Goal: Transaction & Acquisition: Purchase product/service

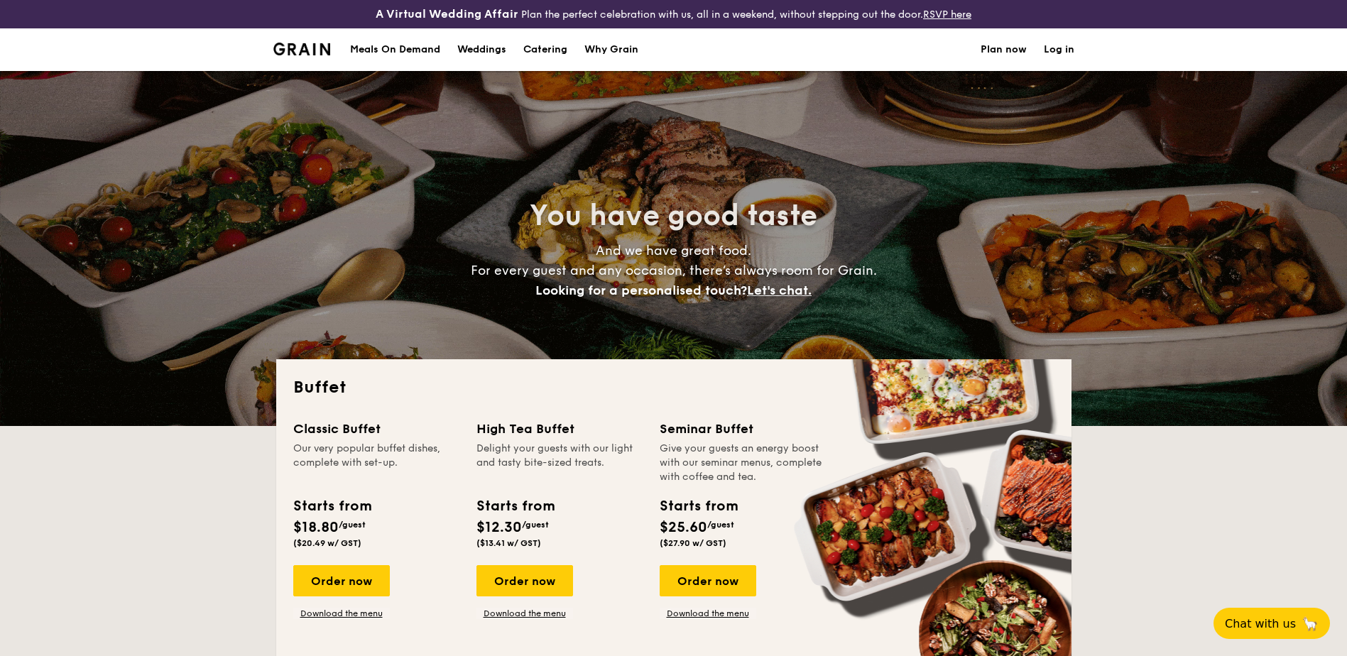
select select
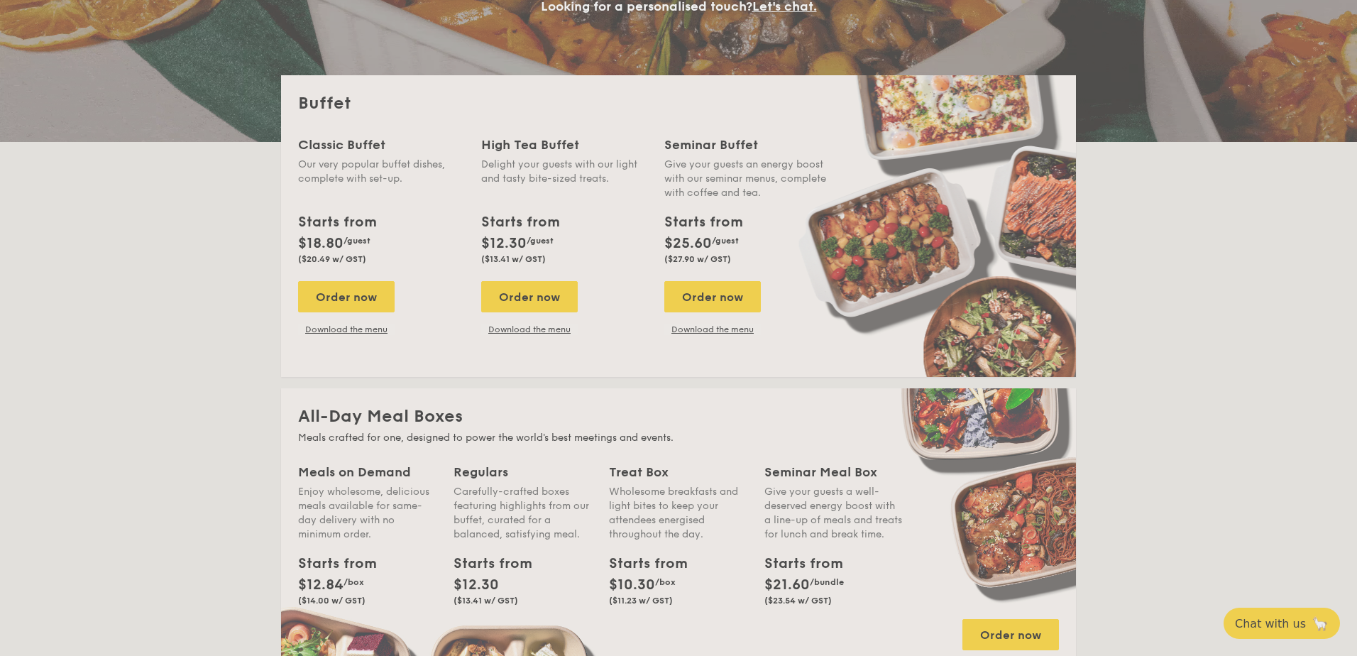
scroll to position [284, 0]
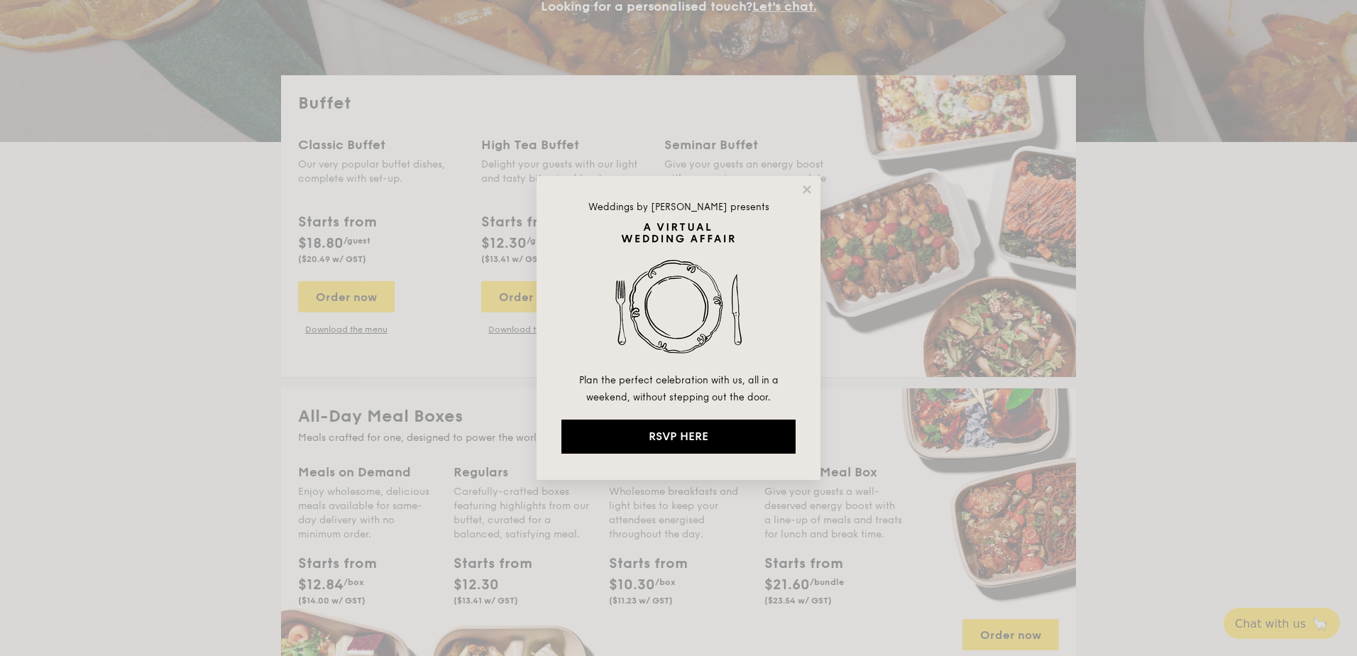
click at [798, 186] on div "Weddings by [PERSON_NAME] presents Plan the perfect celebration with us, all in…" at bounding box center [679, 328] width 284 height 304
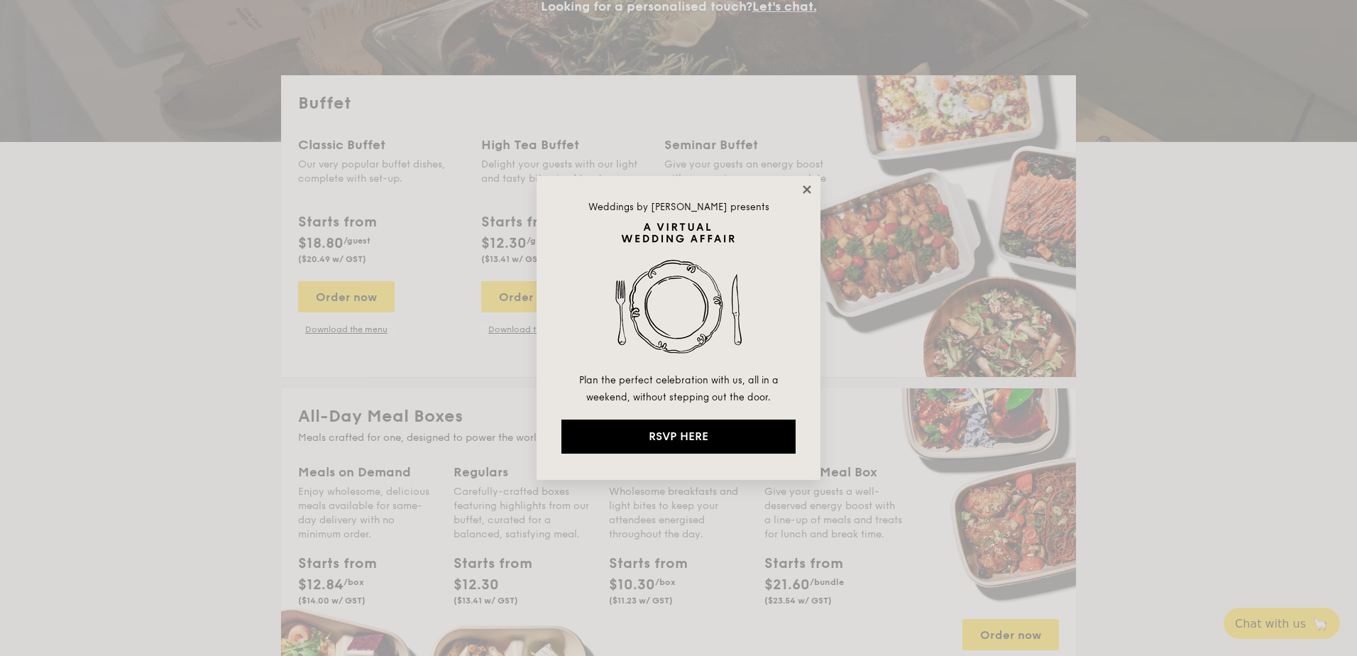
click at [801, 190] on icon at bounding box center [807, 189] width 13 height 13
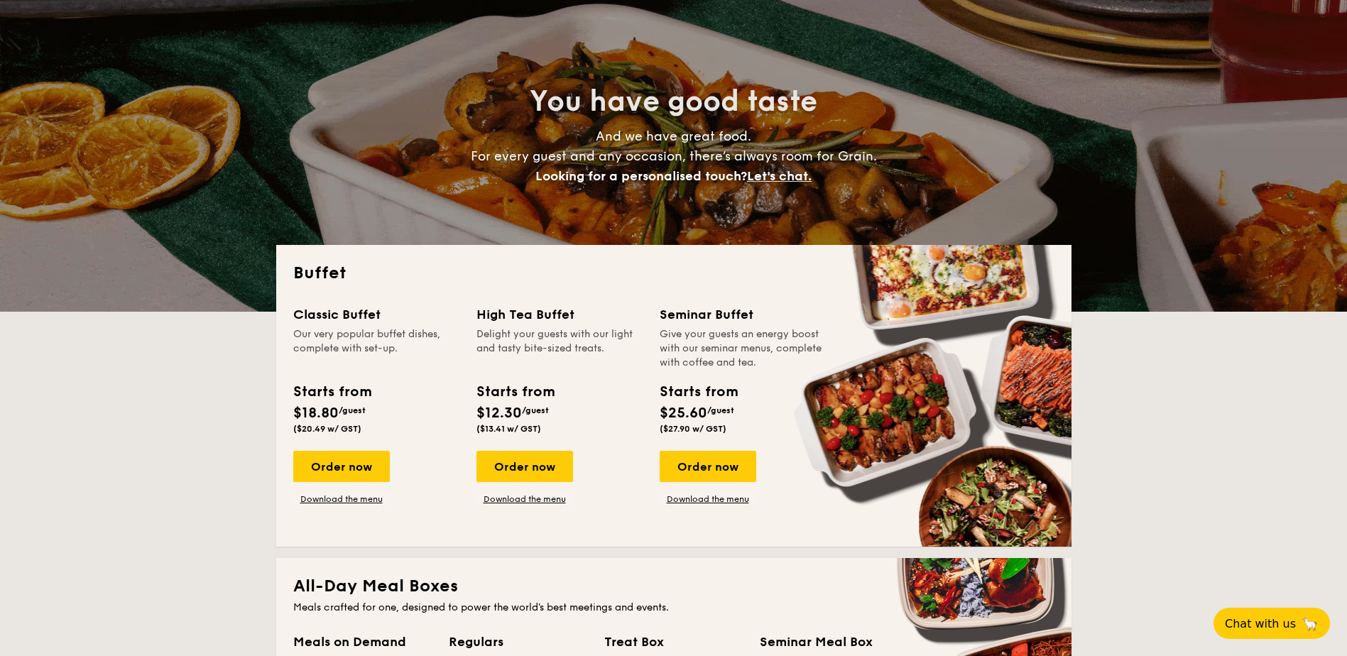
scroll to position [0, 0]
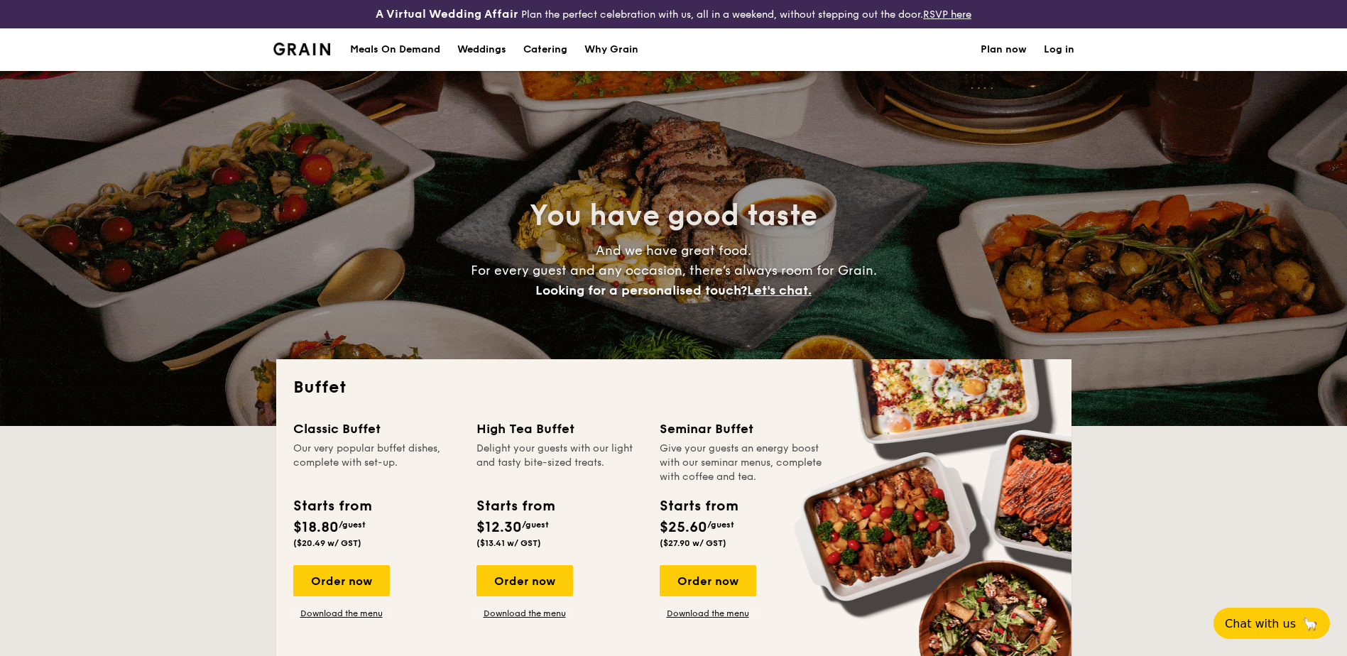
click at [563, 48] on h1 "Catering" at bounding box center [545, 49] width 44 height 43
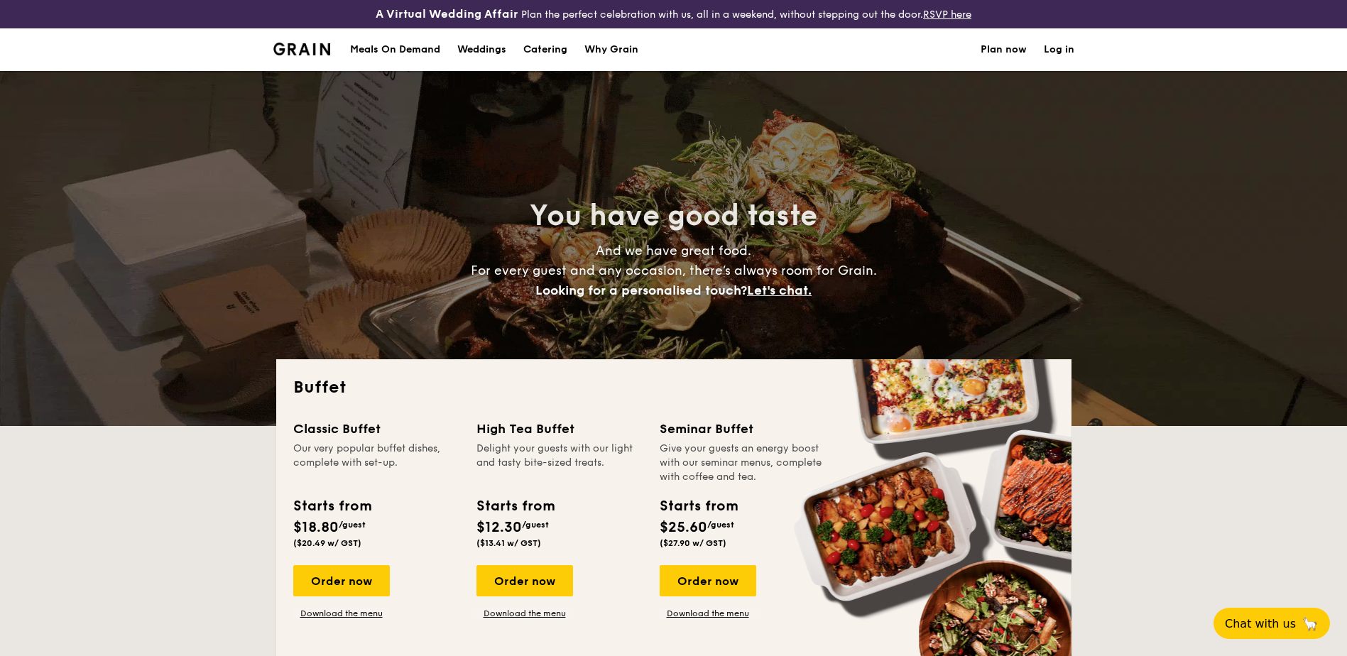
click at [563, 46] on h1 "Catering" at bounding box center [545, 49] width 44 height 43
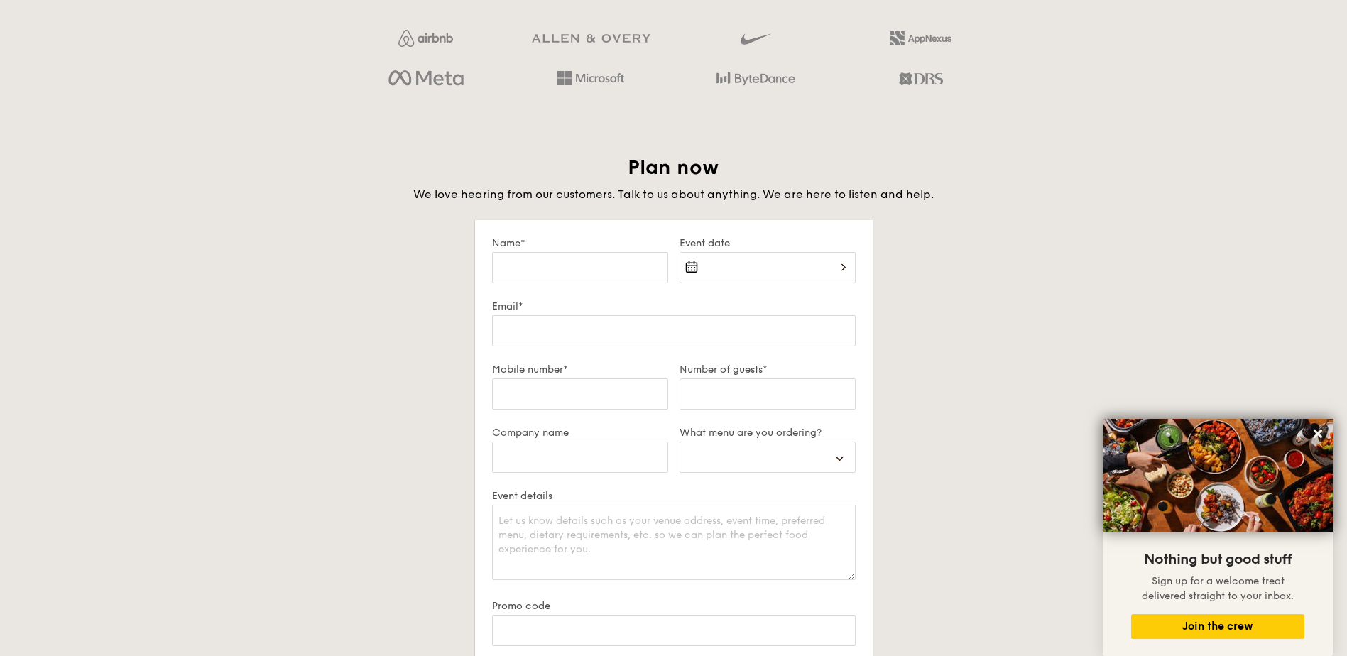
scroll to position [2555, 0]
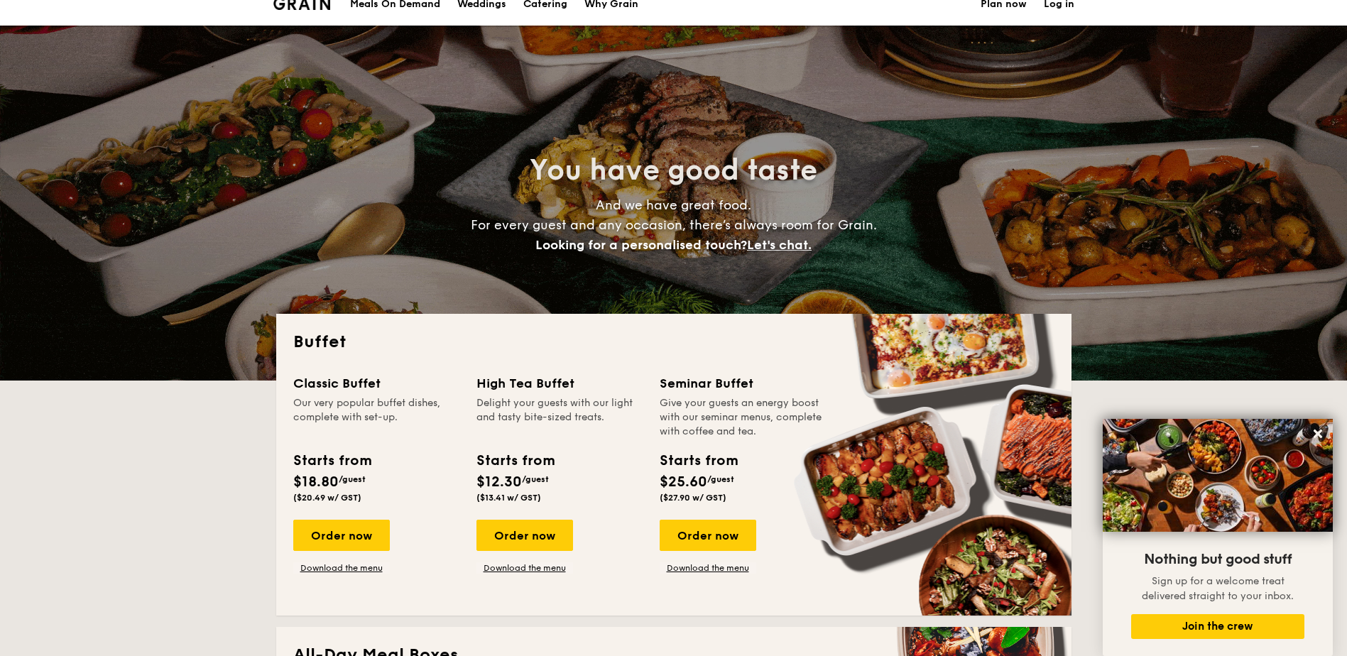
scroll to position [0, 0]
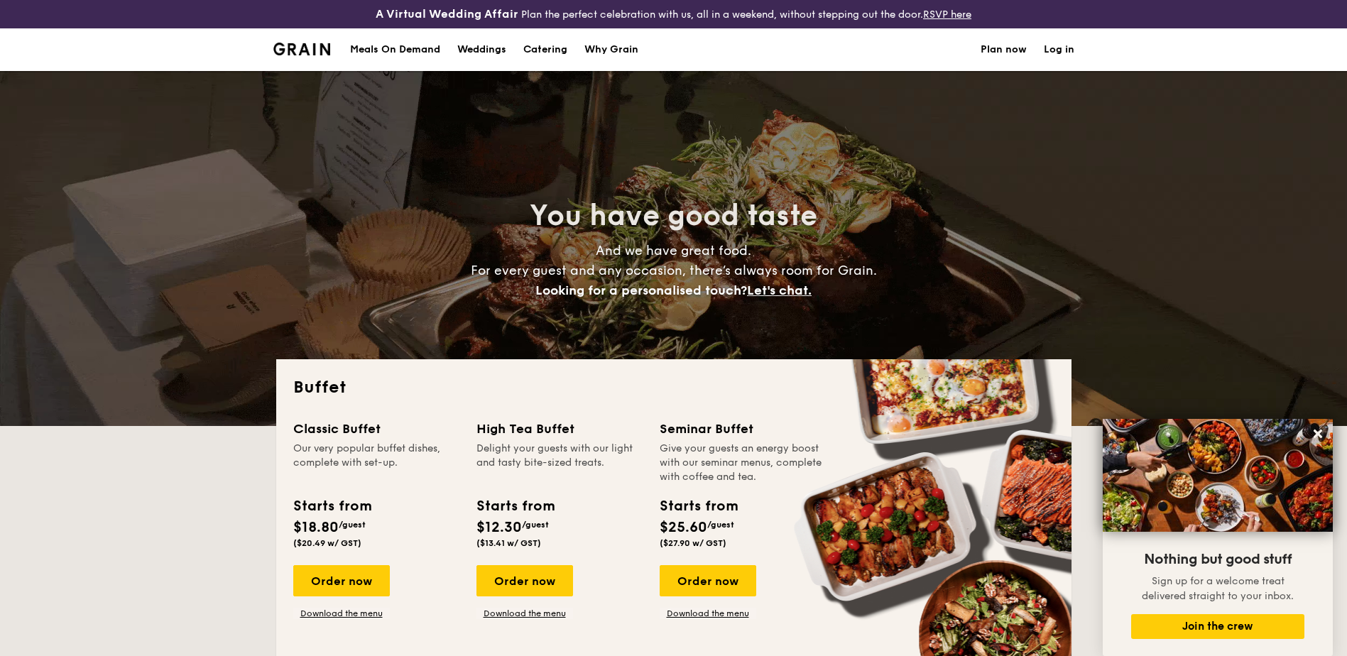
click at [309, 51] on img at bounding box center [301, 49] width 57 height 13
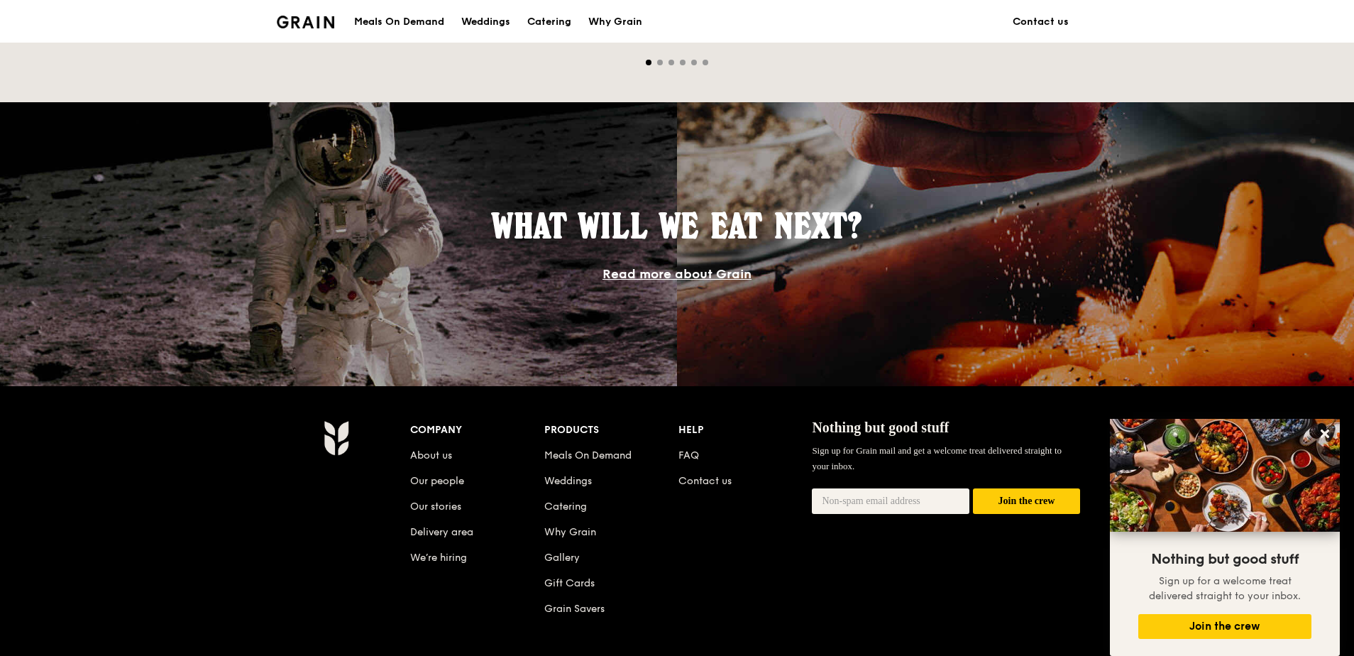
scroll to position [1303, 0]
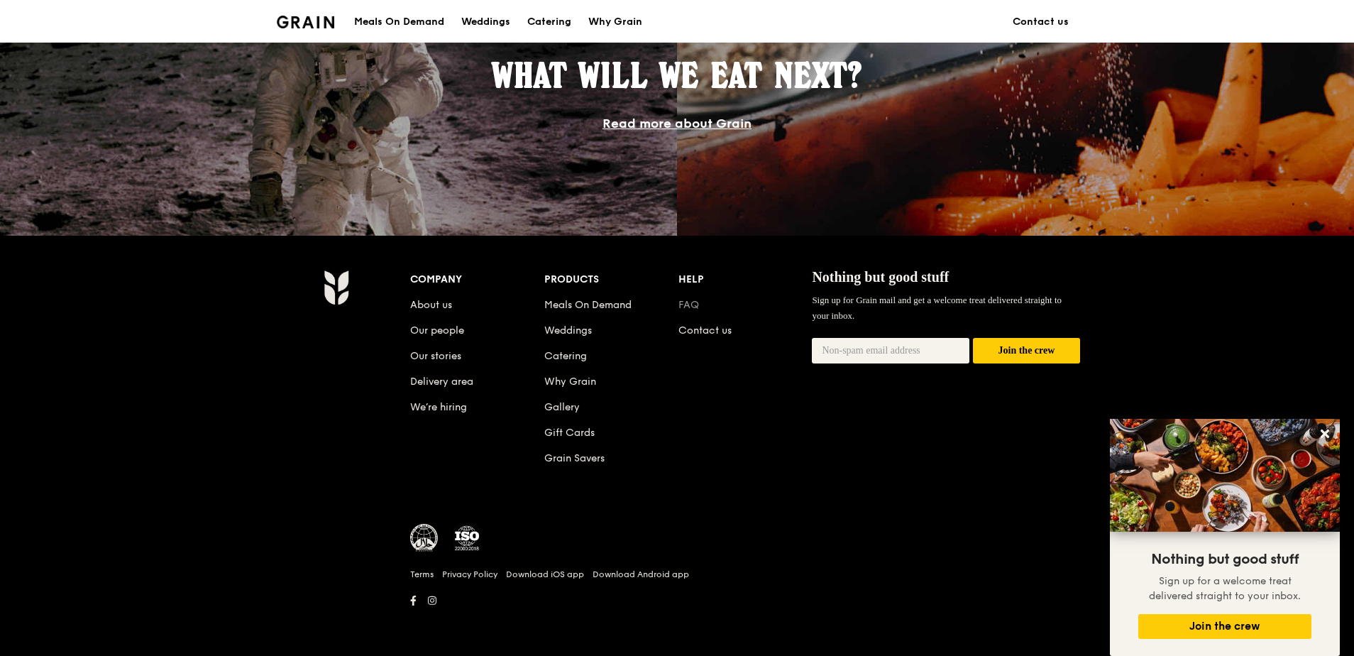
click at [693, 304] on link "FAQ" at bounding box center [689, 305] width 21 height 12
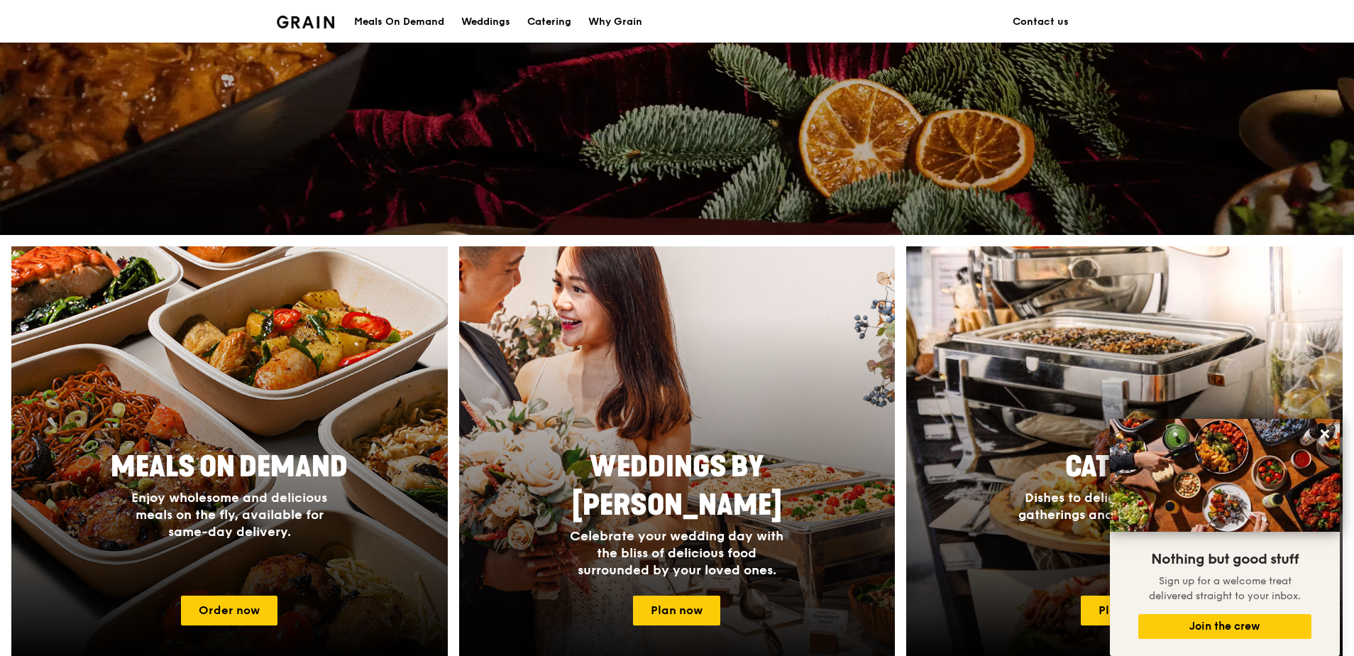
scroll to position [568, 0]
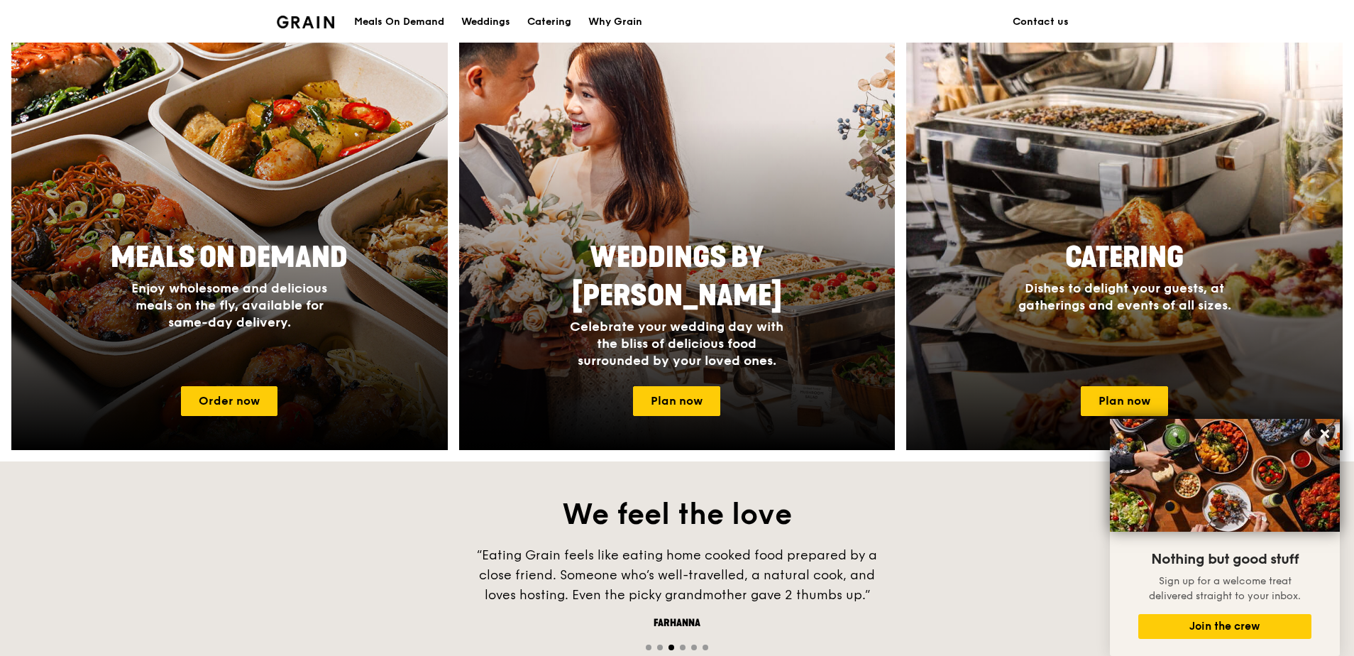
click at [1102, 367] on div "Catering Dishes to delight your guests, at gatherings and events of all sizes." at bounding box center [1124, 304] width 437 height 142
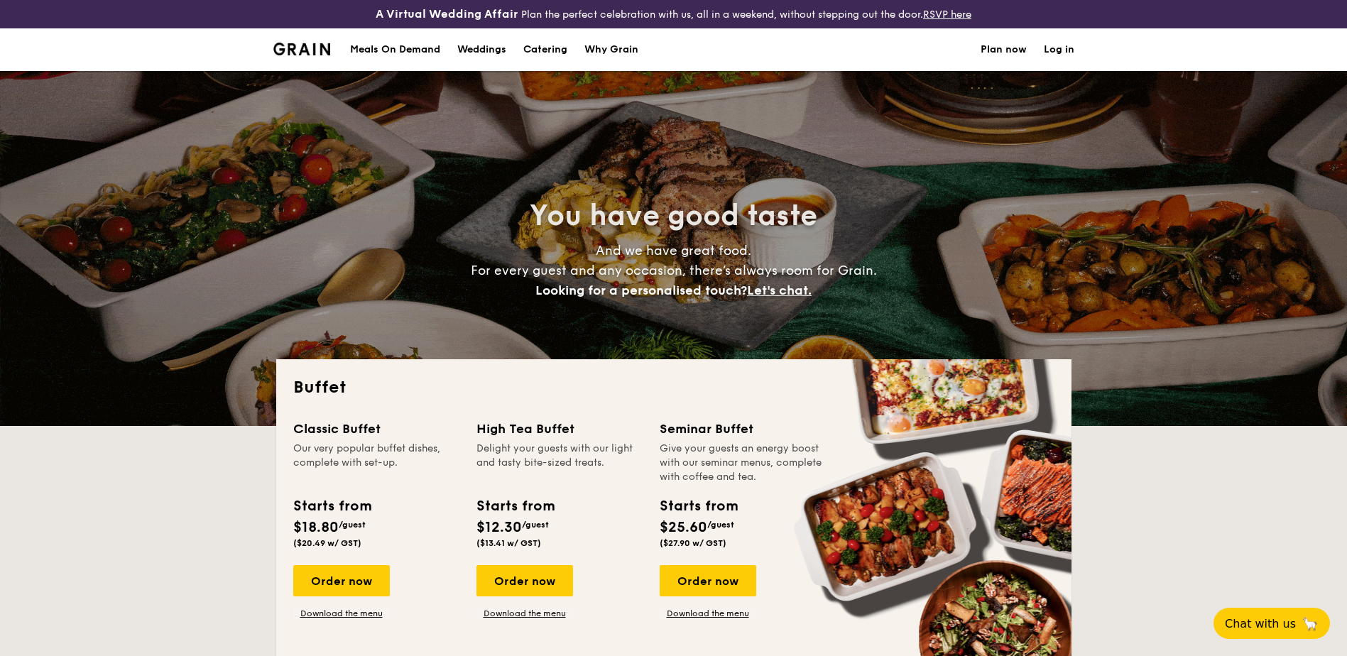
select select
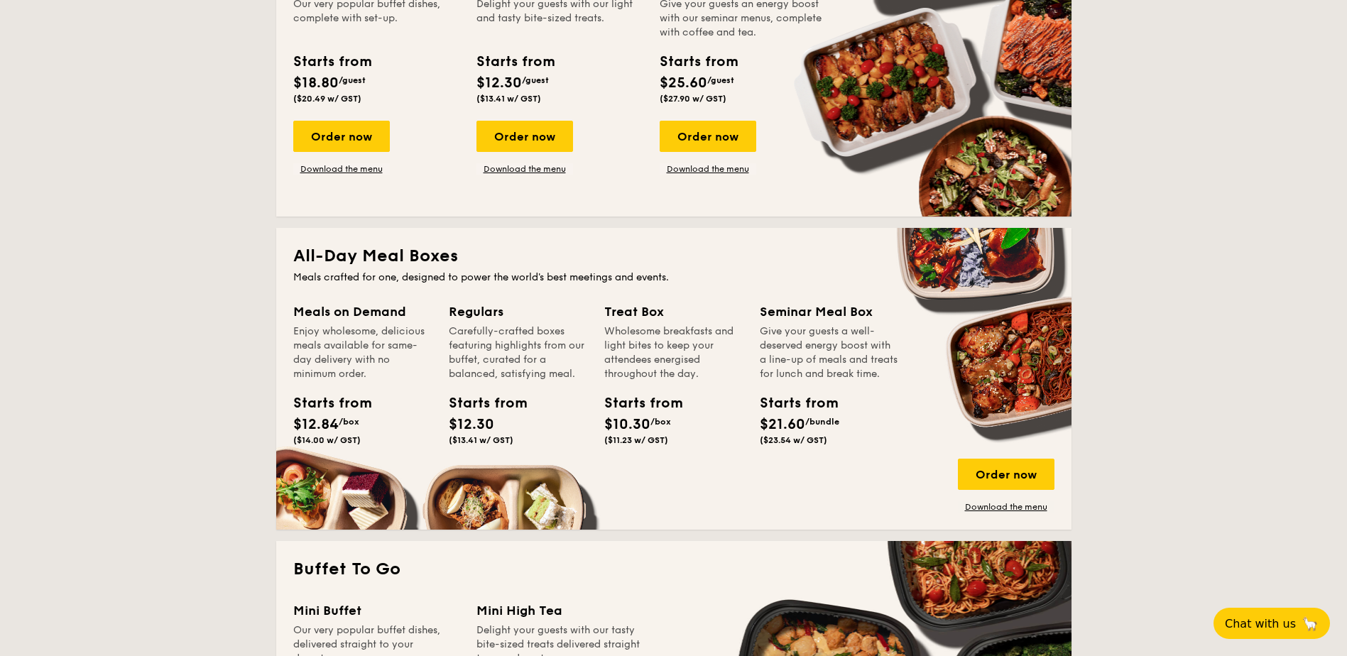
scroll to position [213, 0]
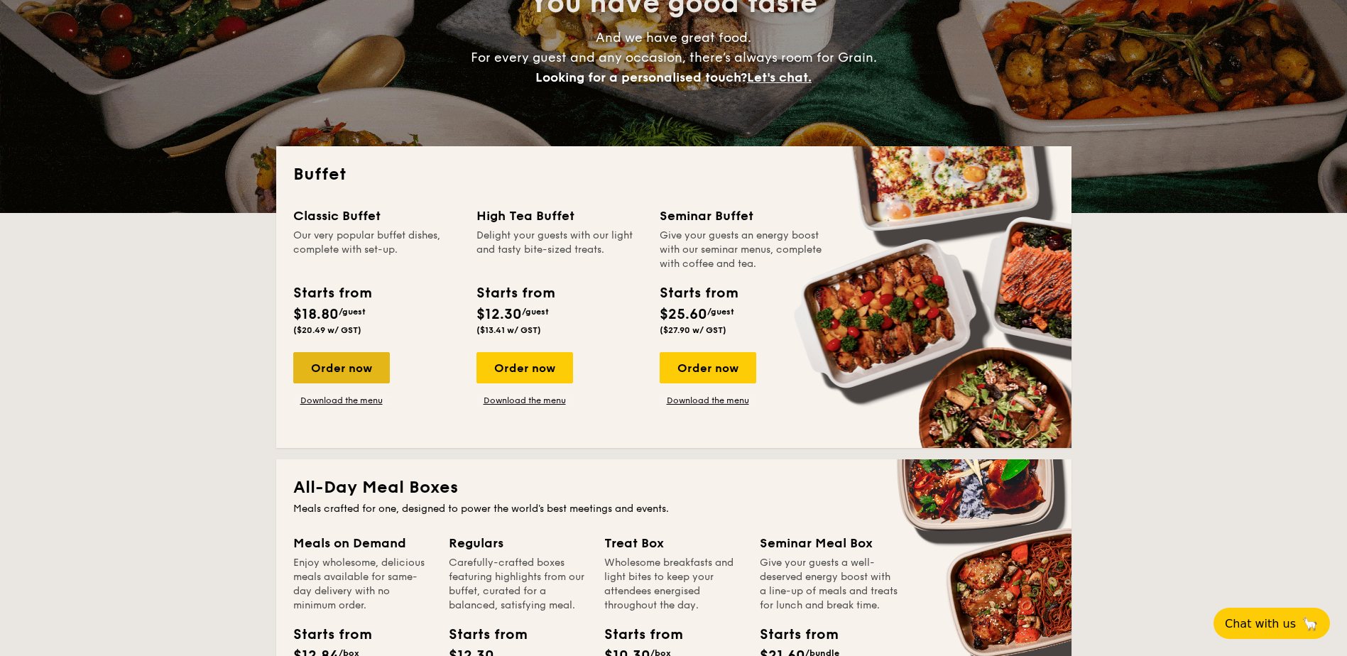
click at [355, 364] on div "Order now" at bounding box center [341, 367] width 97 height 31
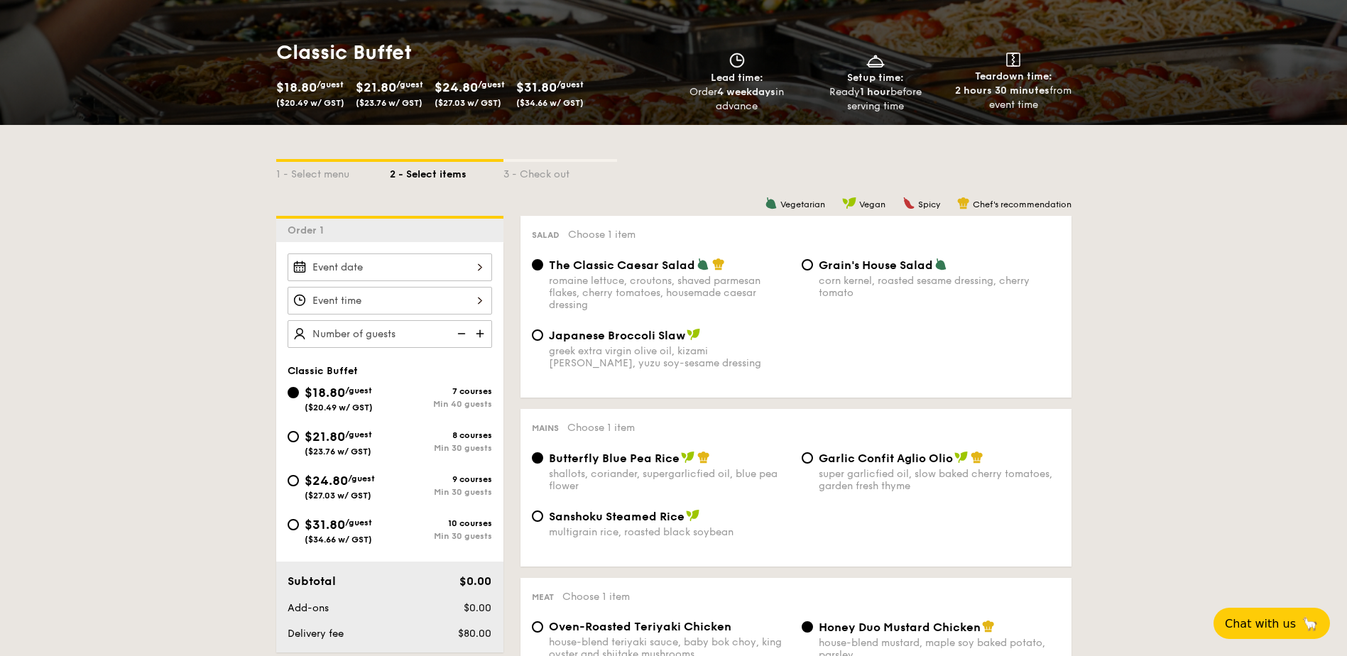
scroll to position [1931, 0]
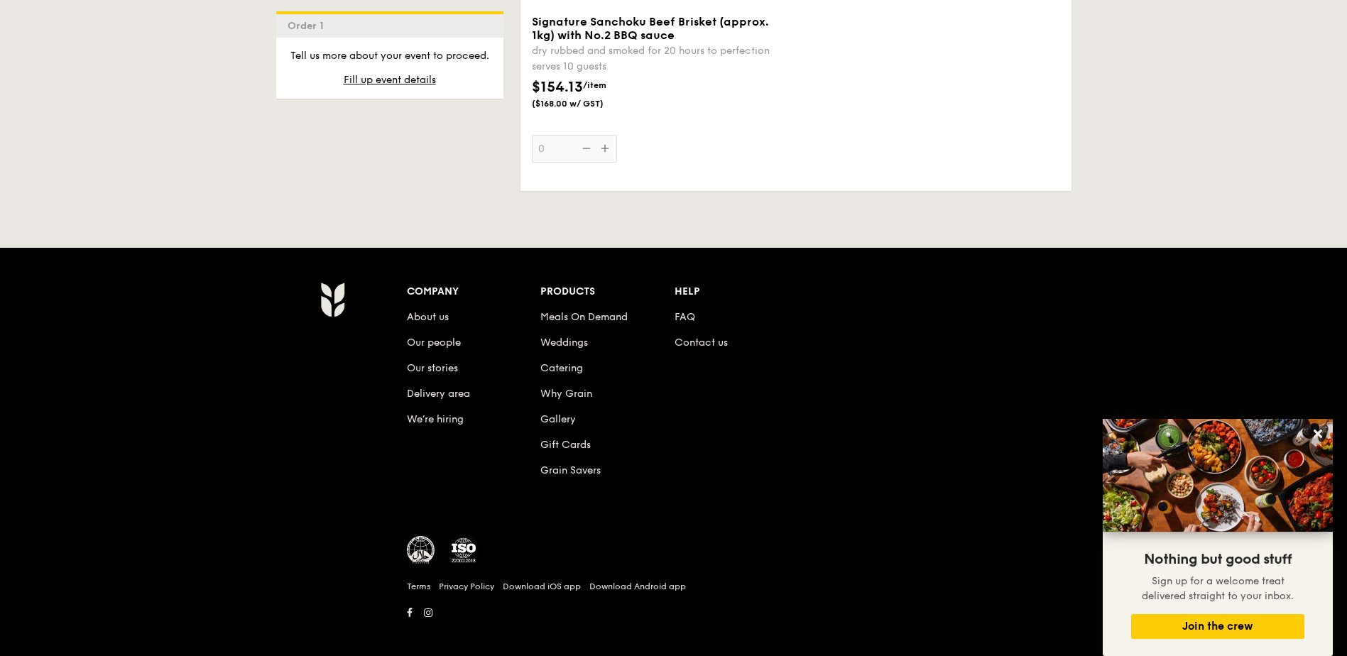
radio input "true"
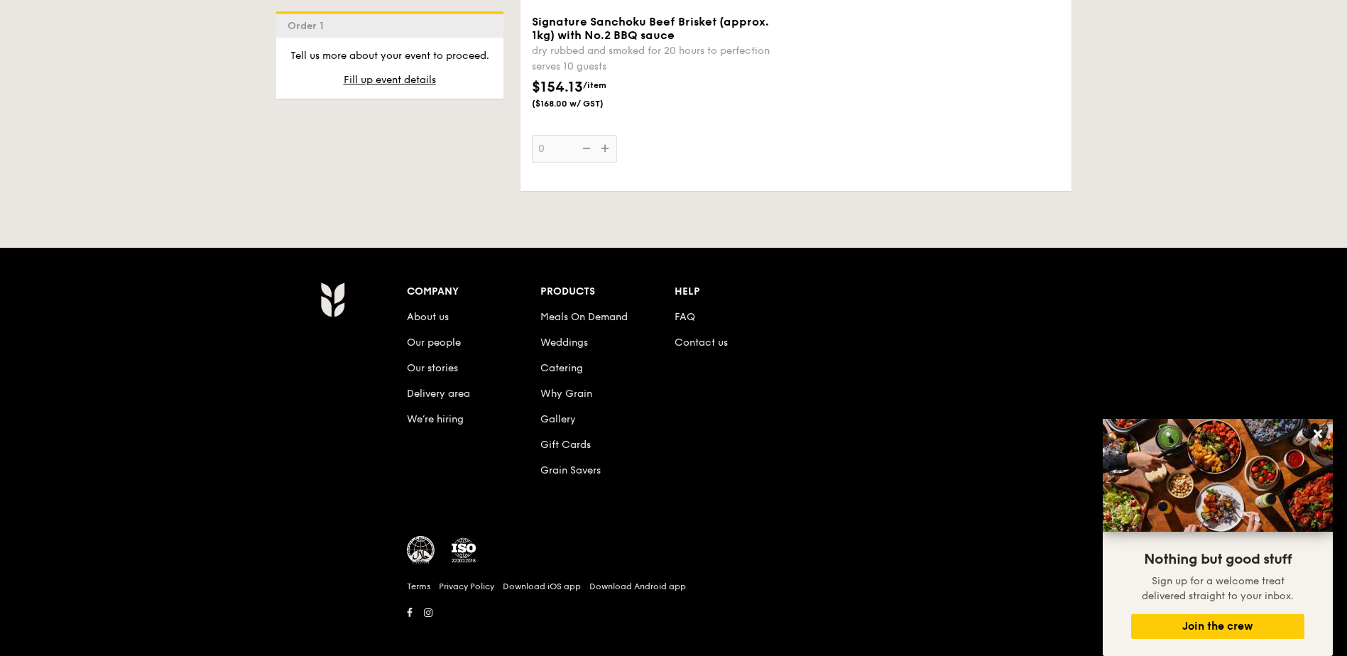
radio input "true"
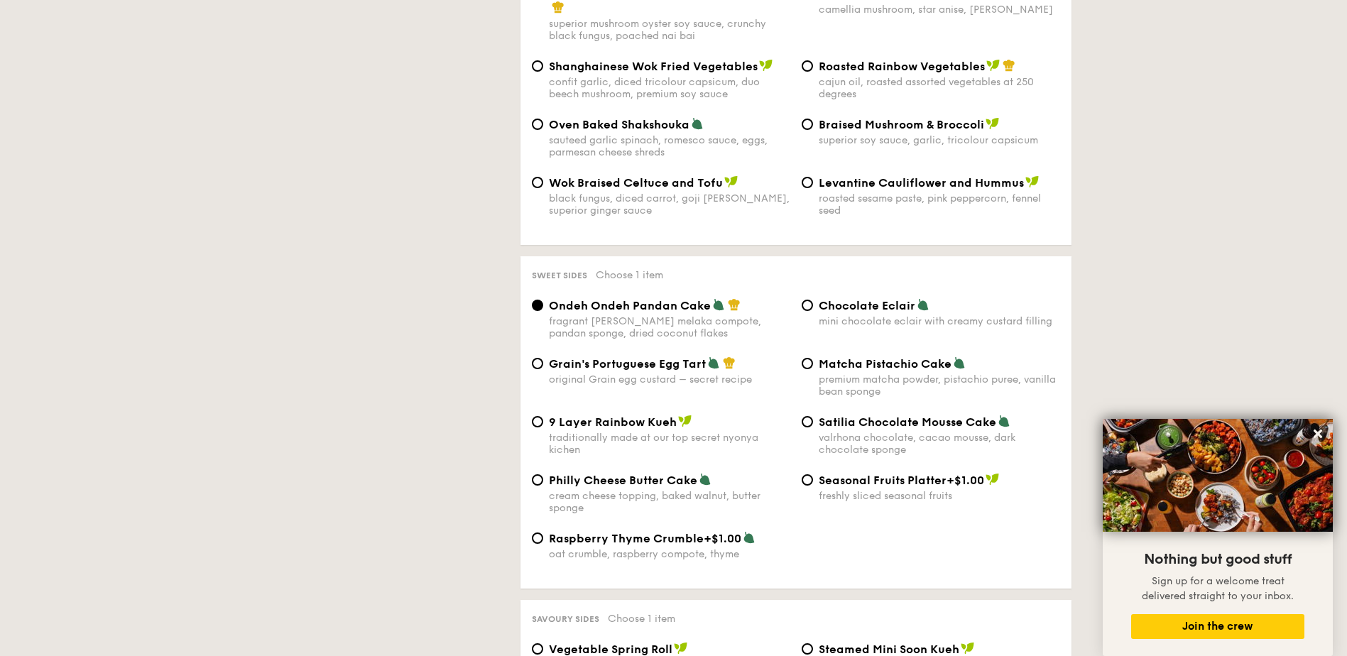
scroll to position [322, 0]
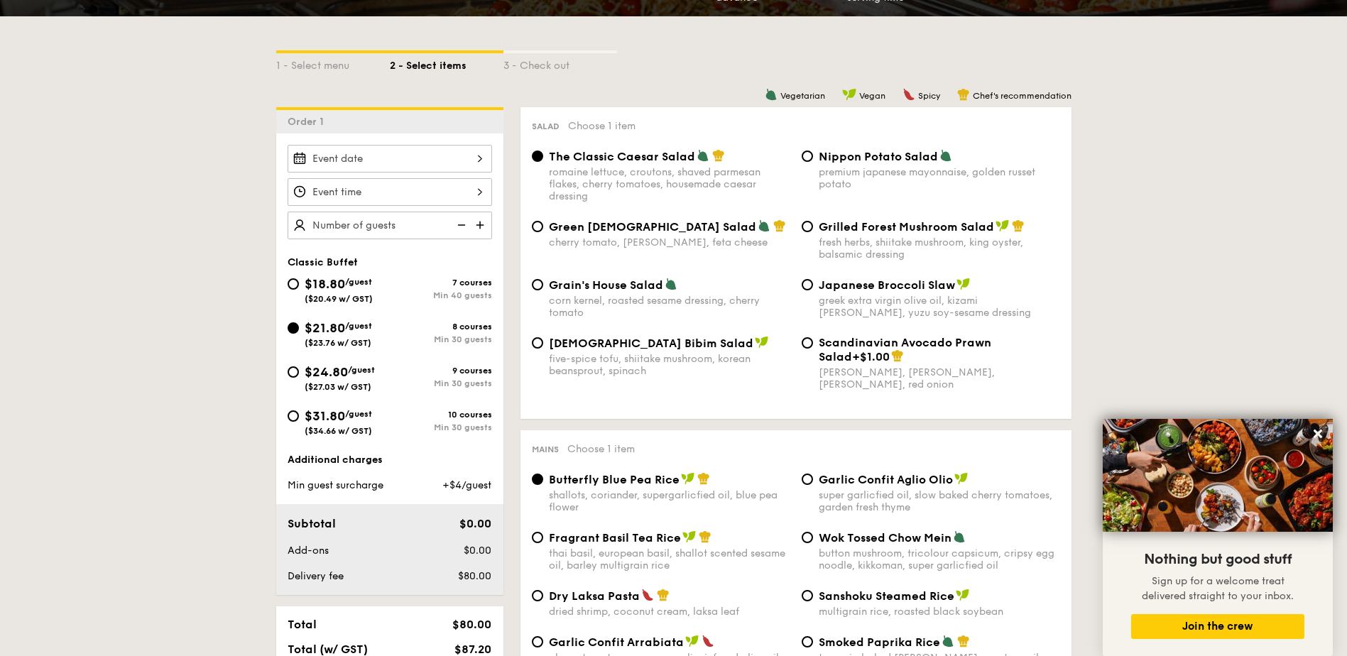
click at [339, 387] on span "($27.03 w/ GST)" at bounding box center [338, 387] width 67 height 10
click at [299, 378] on input "$24.80 /guest ($27.03 w/ GST) 9 courses Min 30 guests" at bounding box center [292, 371] width 11 height 11
radio input "true"
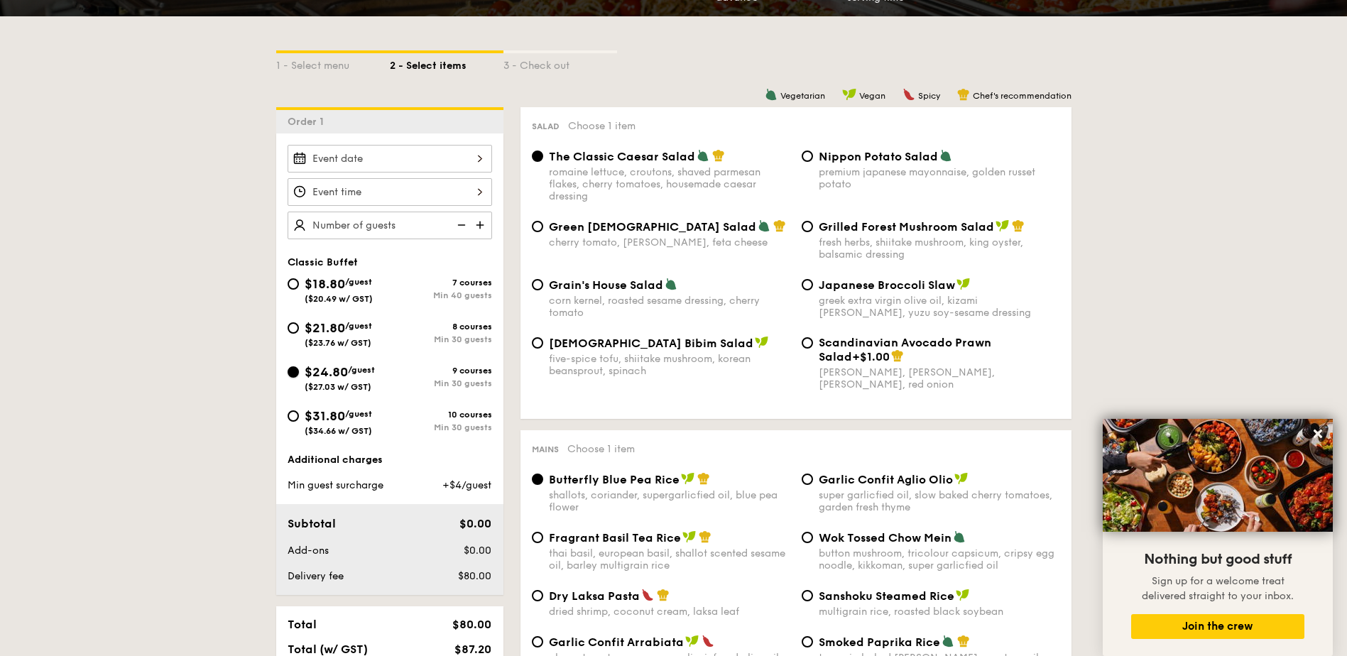
radio input "true"
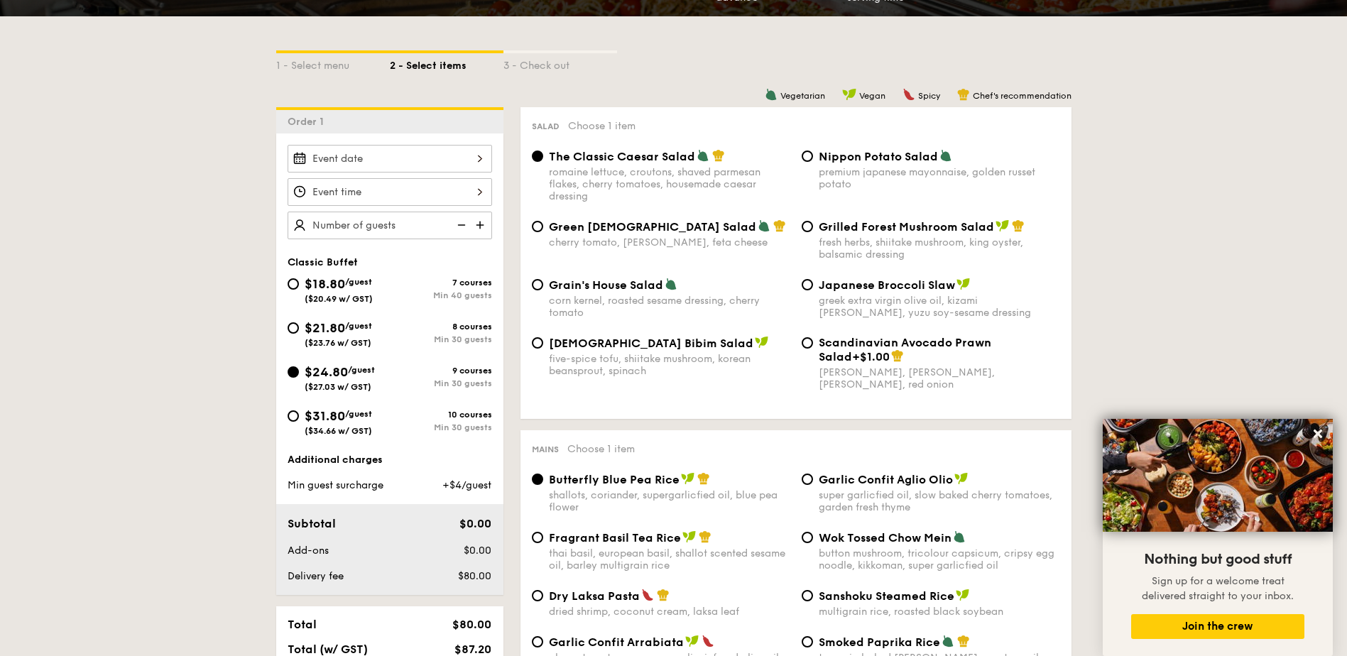
click at [318, 368] on span "$24.80" at bounding box center [326, 372] width 43 height 16
click at [299, 368] on input "$24.80 /guest ($27.03 w/ GST) 9 courses Min 30 guests" at bounding box center [292, 371] width 11 height 11
click at [289, 329] on input "$21.80 /guest ($23.76 w/ GST) 8 courses Min 30 guests" at bounding box center [292, 327] width 11 height 11
radio input "true"
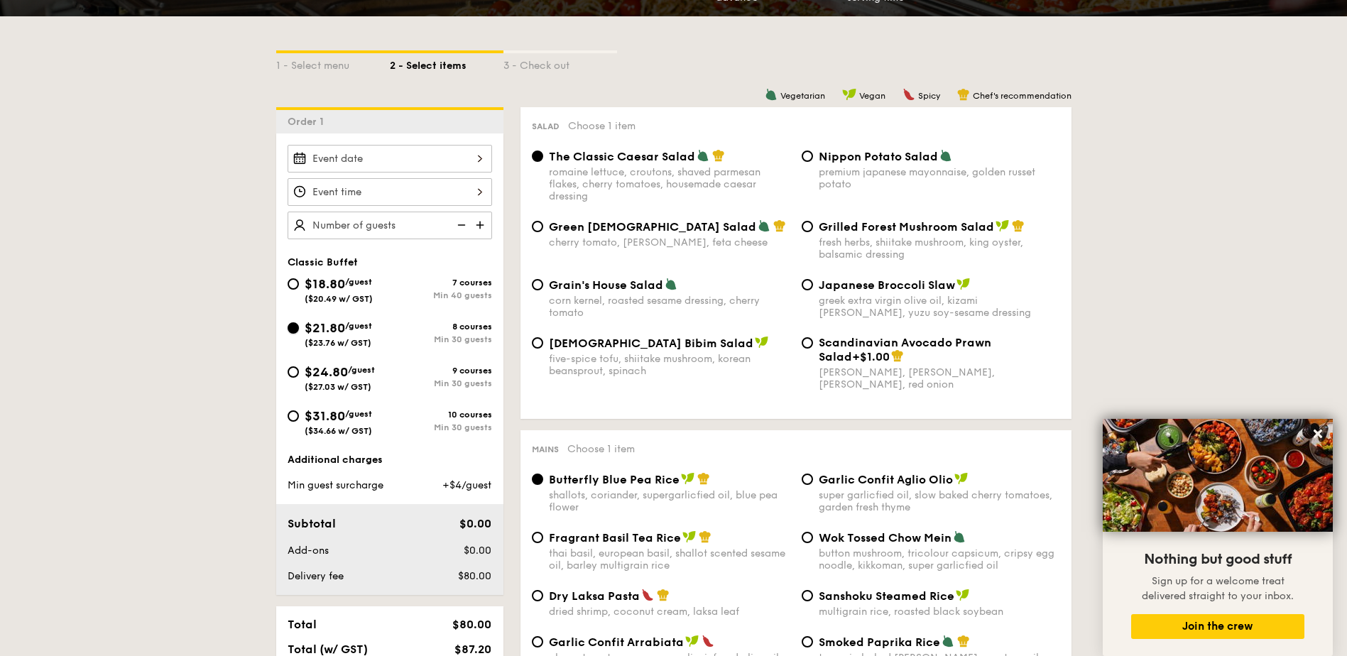
radio input "true"
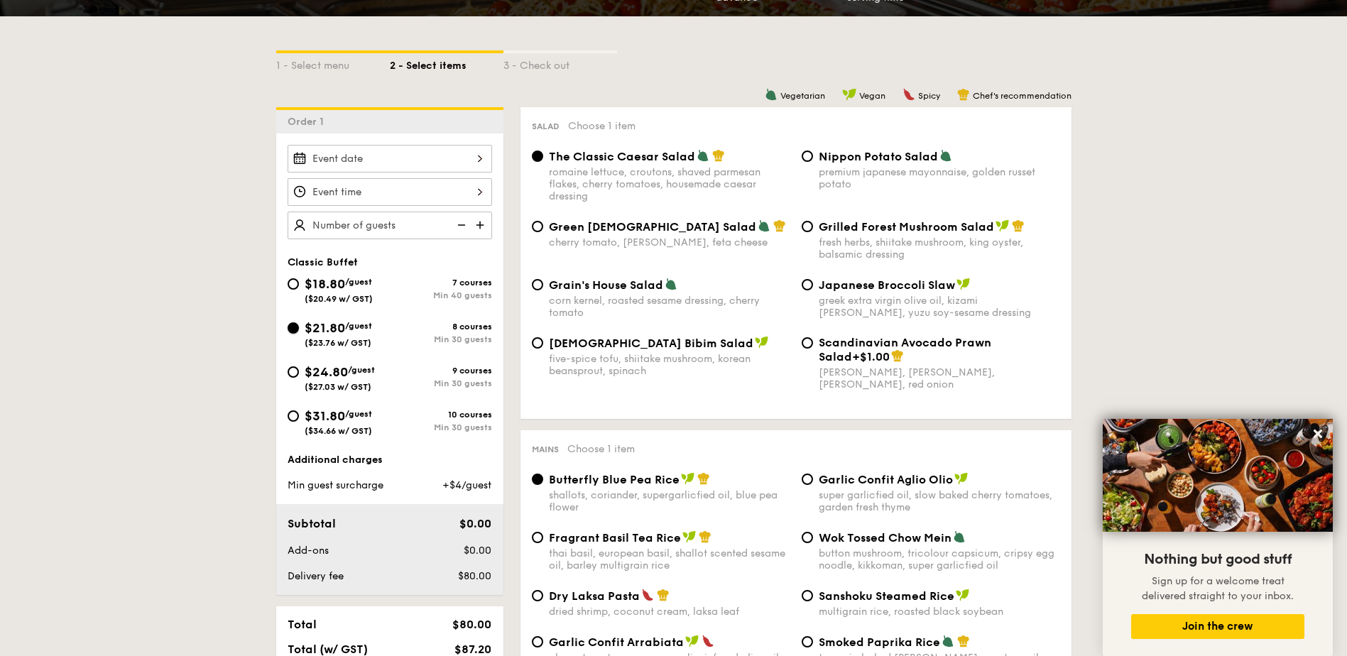
radio input "true"
click at [296, 321] on div "$21.80 /guest ($23.76 w/ GST)" at bounding box center [338, 333] width 102 height 30
click at [296, 322] on input "$21.80 /guest ($23.76 w/ GST) 8 courses Min 30 guests" at bounding box center [292, 327] width 11 height 11
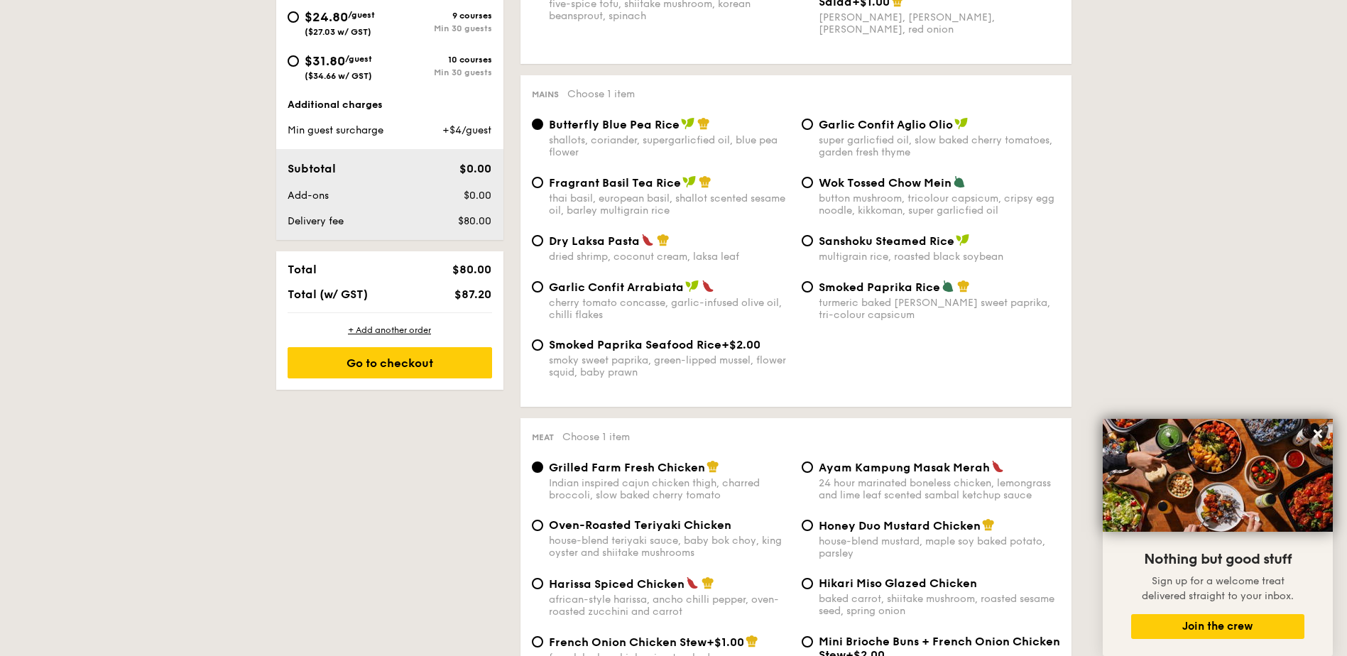
click at [585, 243] on span "Dry Laksa Pasta" at bounding box center [594, 240] width 91 height 13
click at [543, 243] on input "Dry Laksa Pasta dried shrimp, coconut cream, laksa leaf" at bounding box center [537, 240] width 11 height 11
radio input "true"
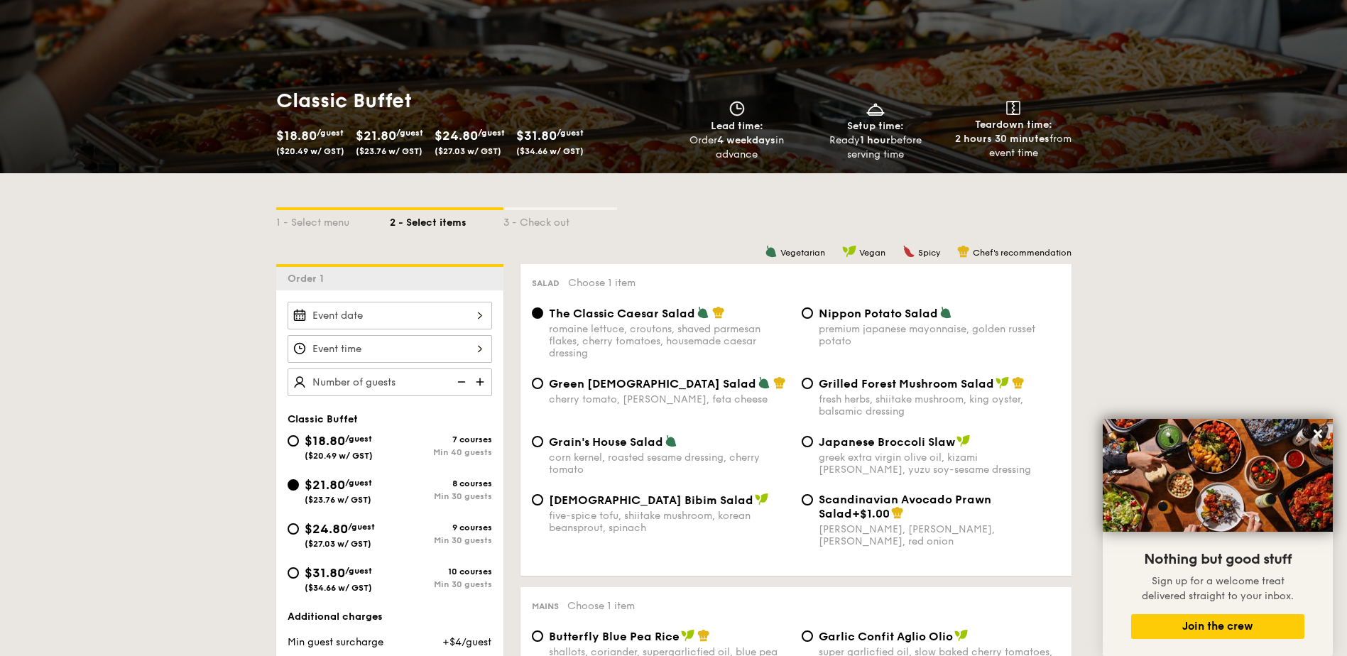
scroll to position [355, 0]
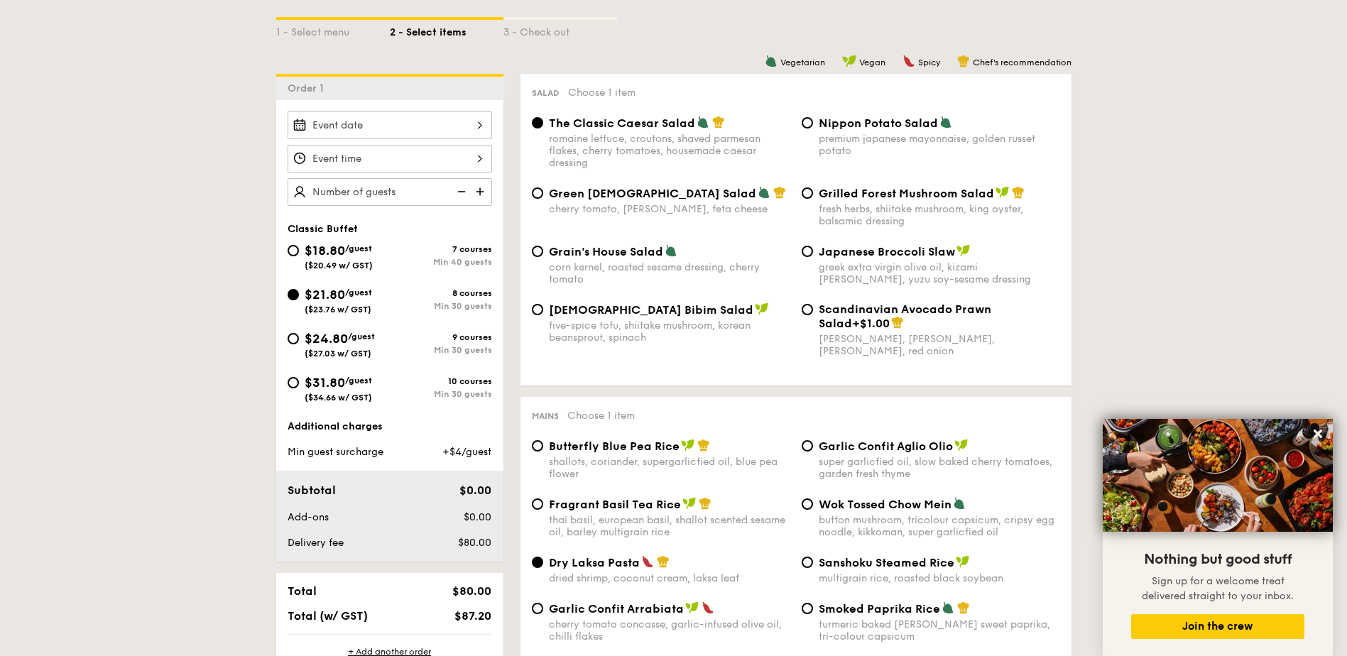
click at [300, 340] on div "$24.80 /guest ($27.03 w/ GST)" at bounding box center [338, 344] width 102 height 30
click at [299, 340] on input "$24.80 /guest ($27.03 w/ GST) 9 courses Min 30 guests" at bounding box center [292, 338] width 11 height 11
radio input "true"
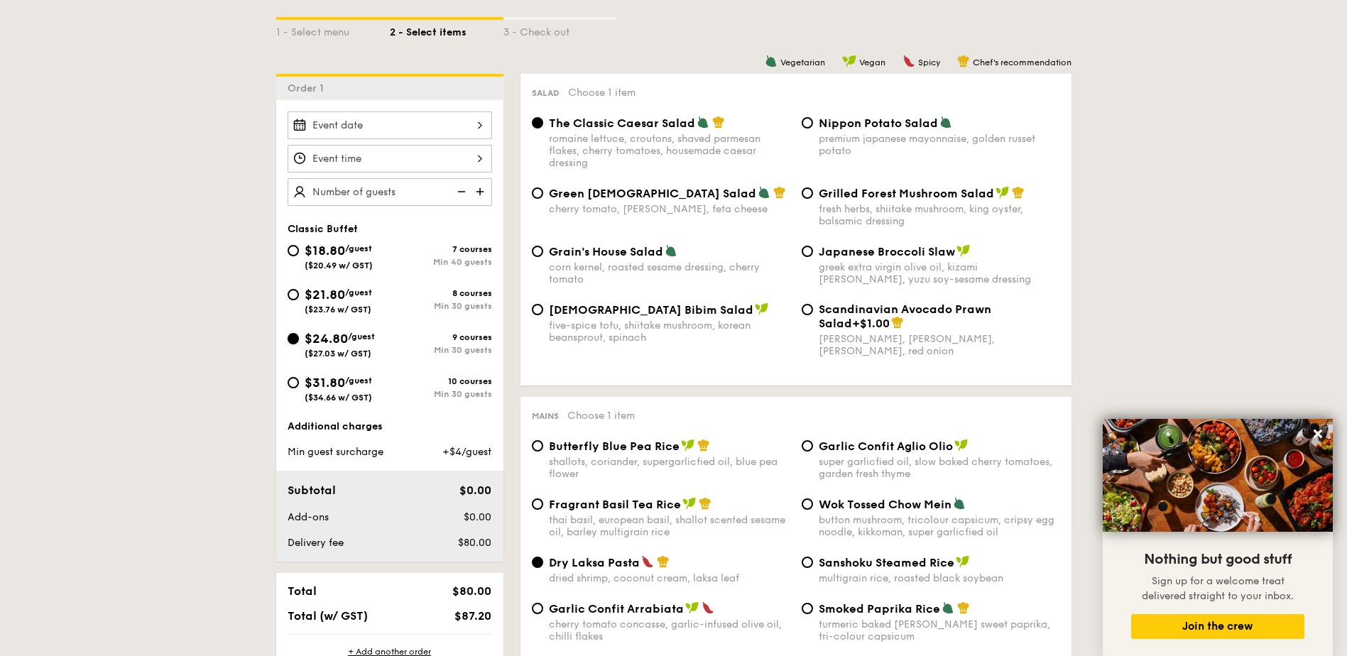
radio input "true"
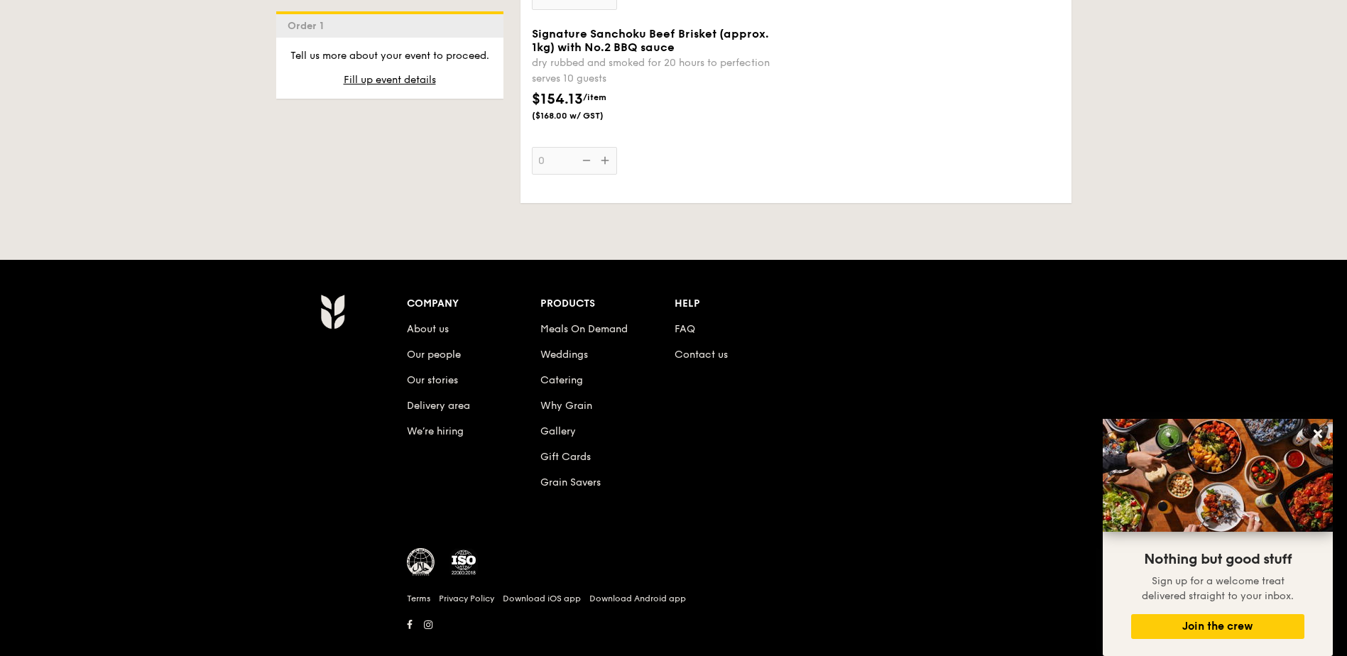
scroll to position [366, 0]
